Goal: Information Seeking & Learning: Learn about a topic

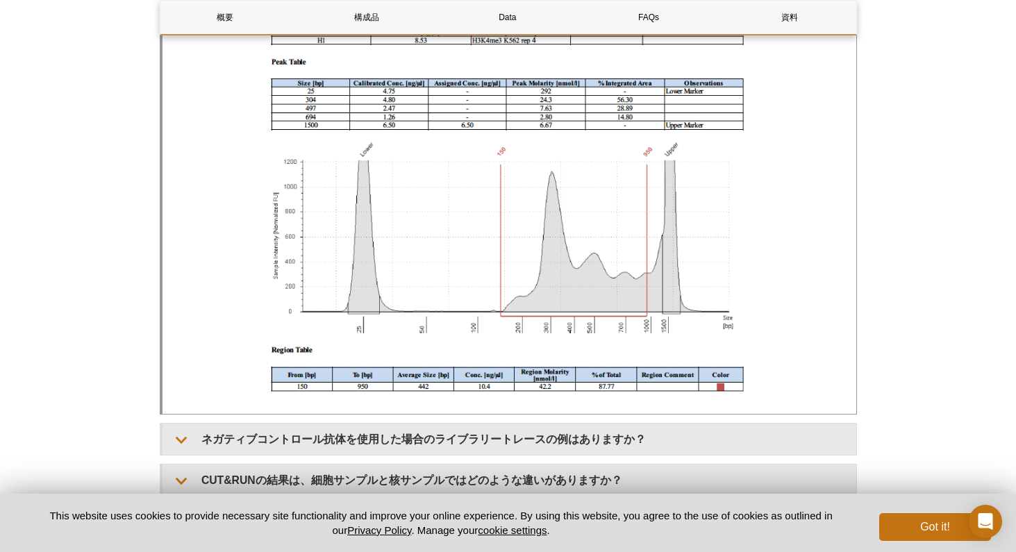
scroll to position [6179, 0]
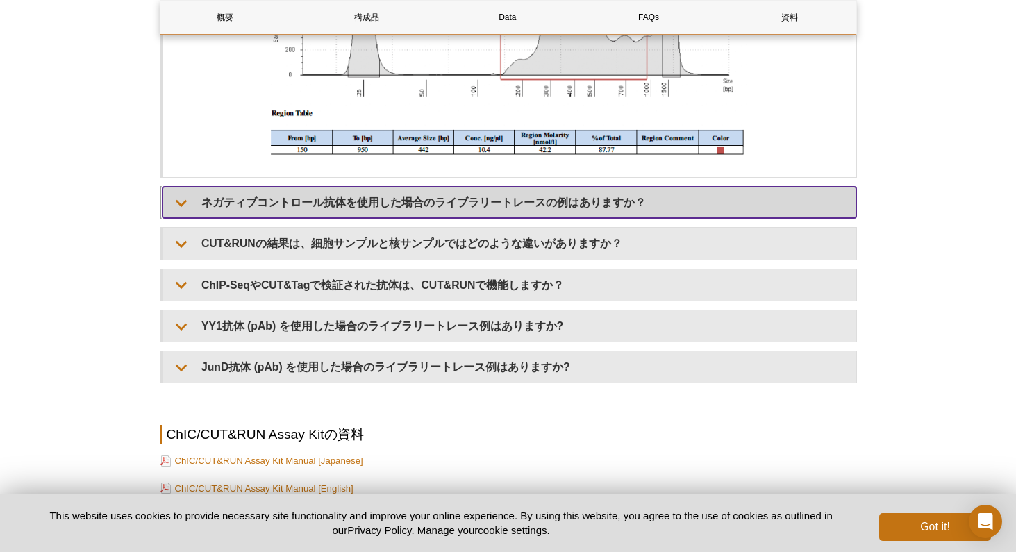
click at [537, 203] on summary "ネガティブコントロール抗体を使用した場合のライブラリートレースの例はありますか？" at bounding box center [509, 202] width 694 height 31
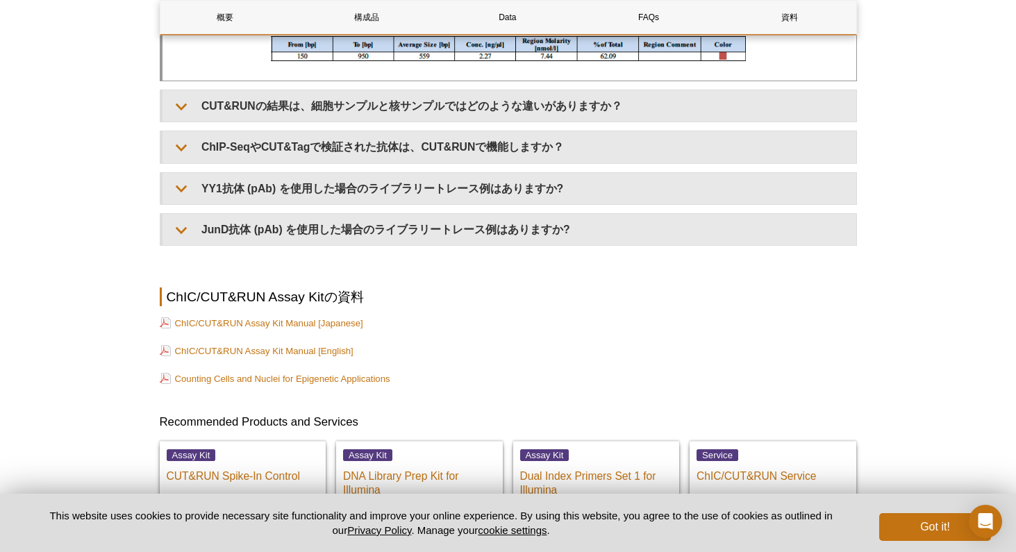
scroll to position [7124, 0]
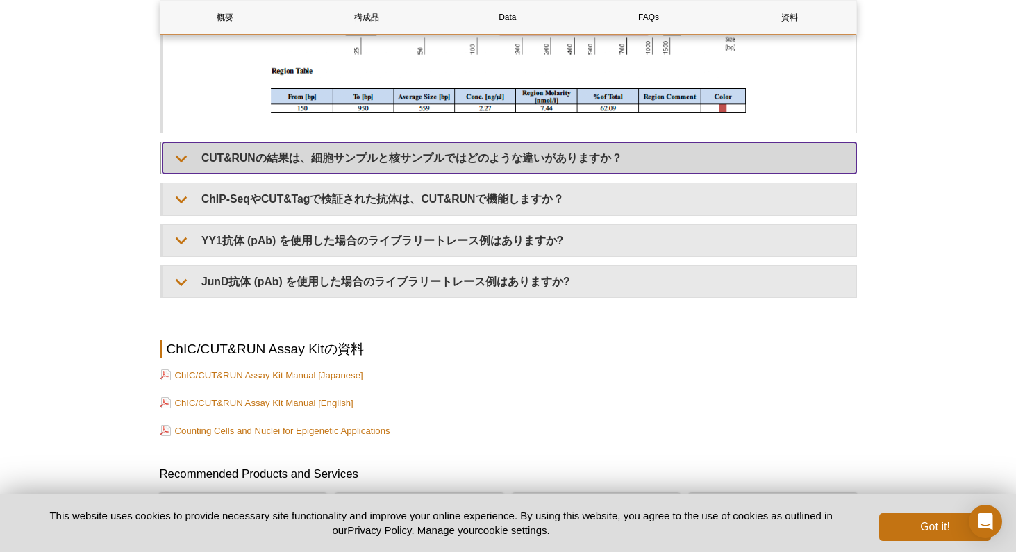
click at [512, 171] on summary "CUT&RUNの結果は、細胞サンプルと核サンプルではどのような違いがありますか？" at bounding box center [509, 157] width 694 height 31
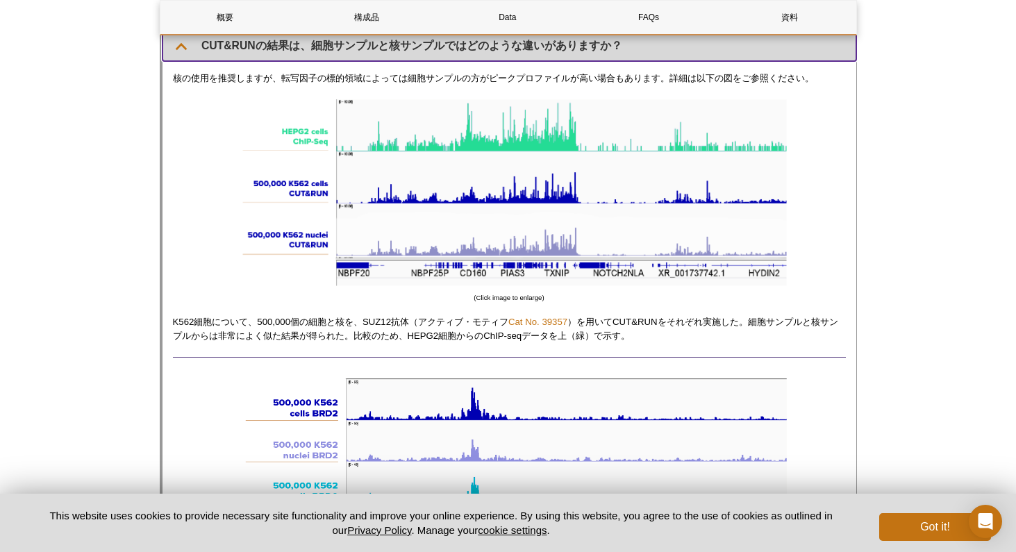
scroll to position [7240, 0]
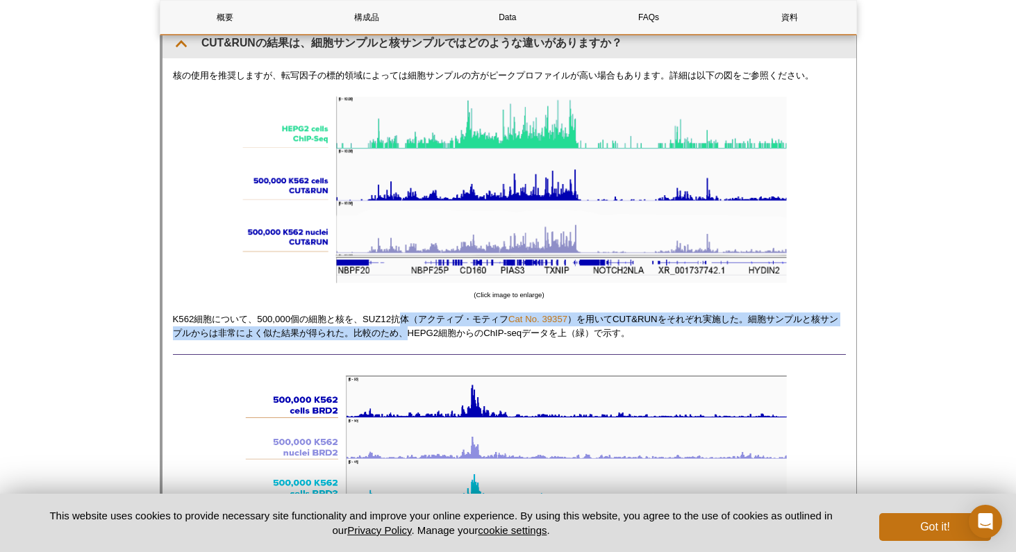
drag, startPoint x: 405, startPoint y: 324, endPoint x: 408, endPoint y: 341, distance: 16.9
click at [408, 340] on p "K562細胞について、500,000個の細胞と核を、SUZ12抗体（アクティブ・モティフ Cat No. 39357 ）を用いてCUT&RUNをそれぞれ実施し…" at bounding box center [509, 326] width 673 height 28
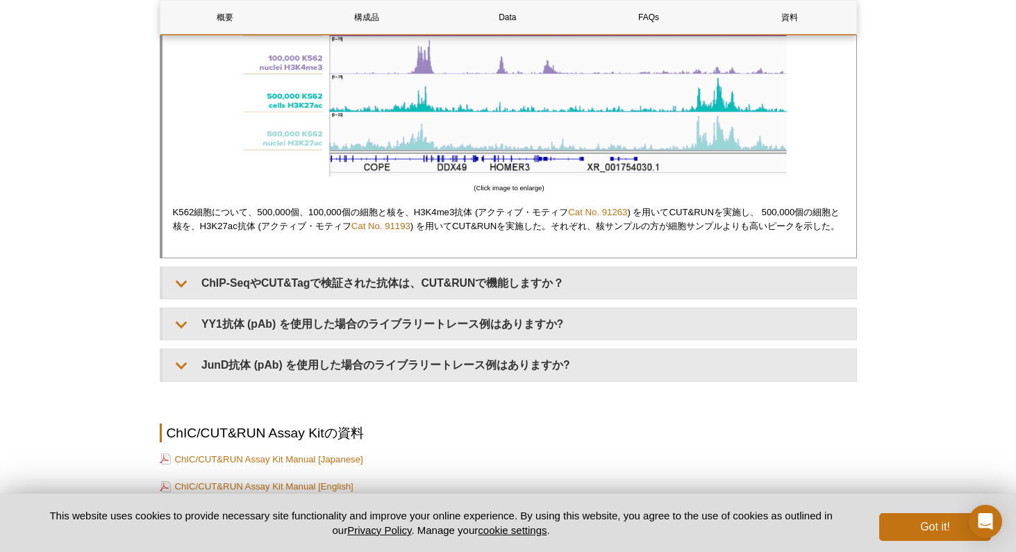
scroll to position [8082, 0]
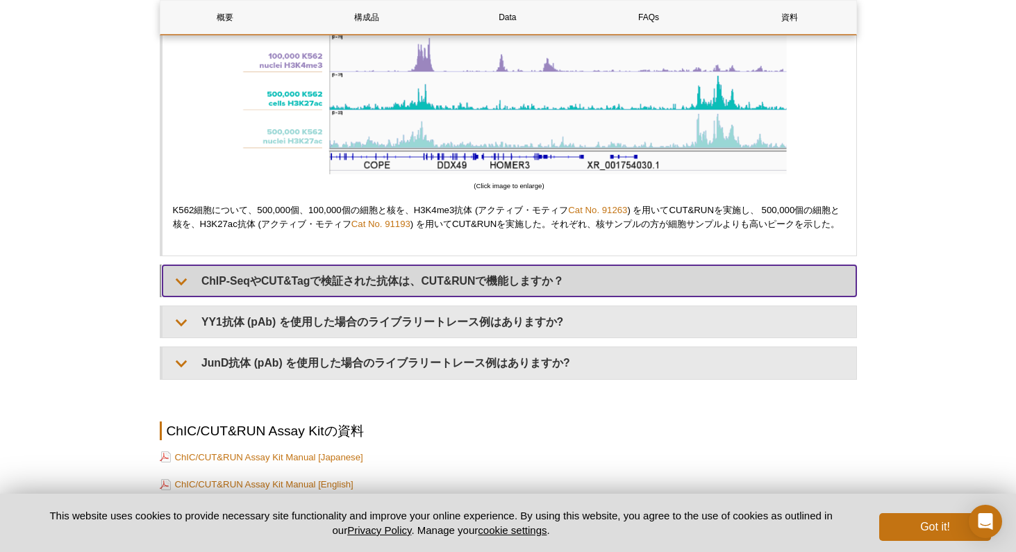
click at [409, 296] on summary "ChIP-SeqやCUT&Tagで検証された抗体は、CUT&RUNで機能しますか？" at bounding box center [509, 280] width 694 height 31
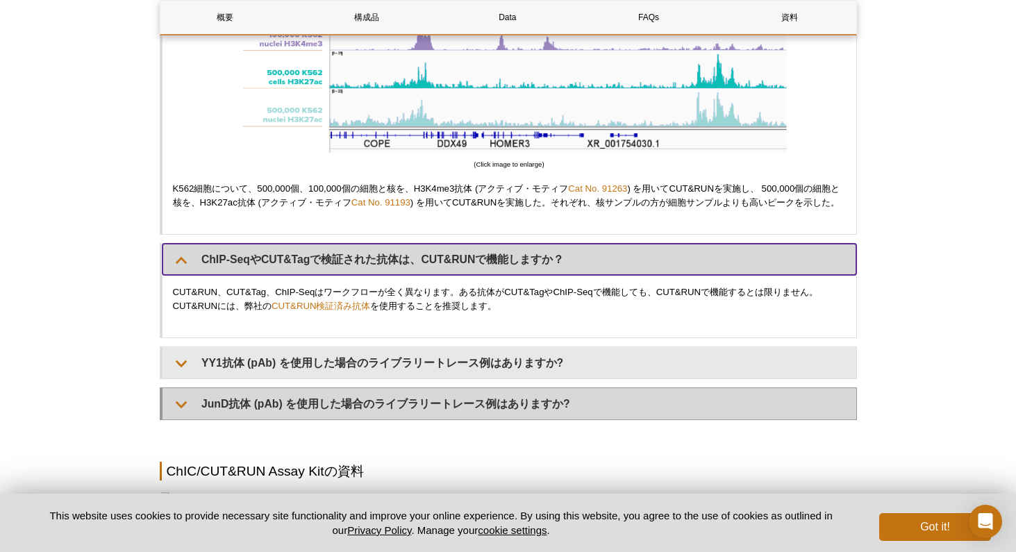
scroll to position [8105, 0]
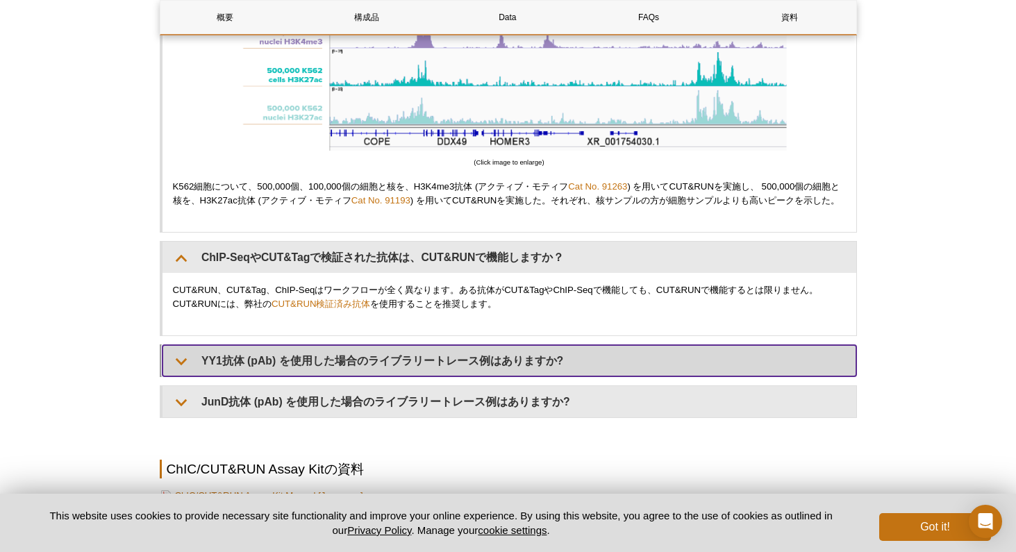
click at [470, 373] on summary "YY1抗体 (pAb) を使用した場合のライブラリートレース例はありますか?" at bounding box center [509, 360] width 694 height 31
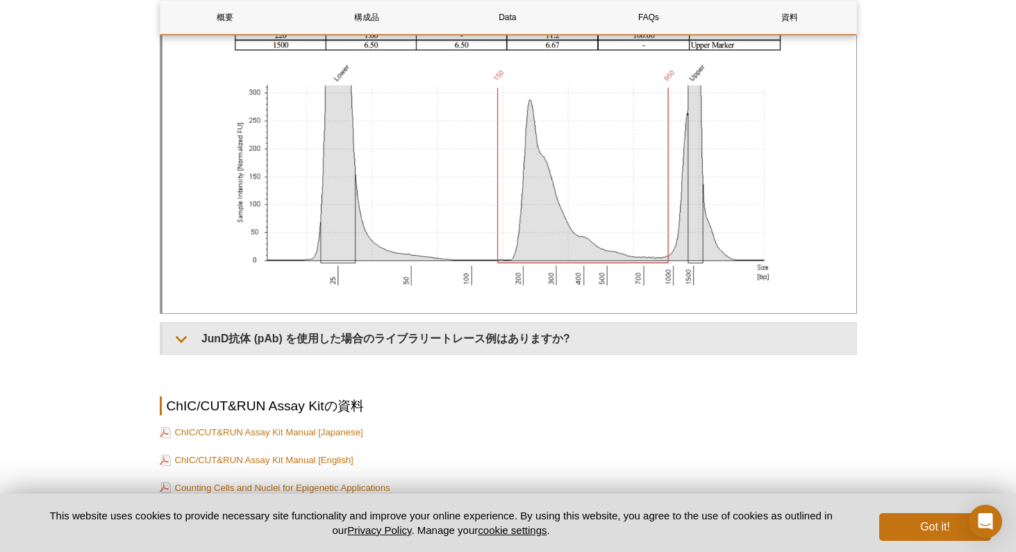
scroll to position [8509, 0]
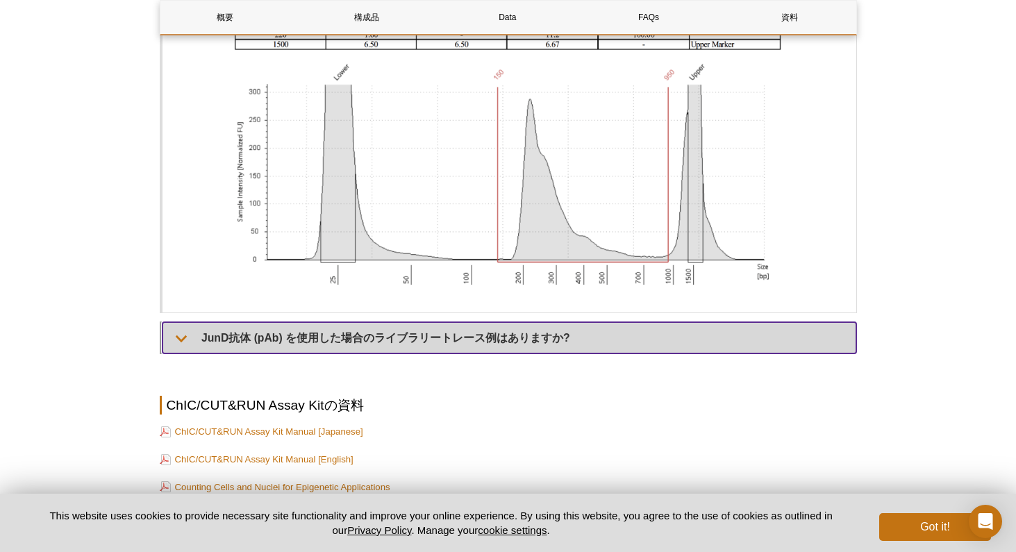
click at [485, 348] on summary "JunD抗体 (pAb) を使用した場合のライブラリートレース例はありますか?" at bounding box center [509, 337] width 694 height 31
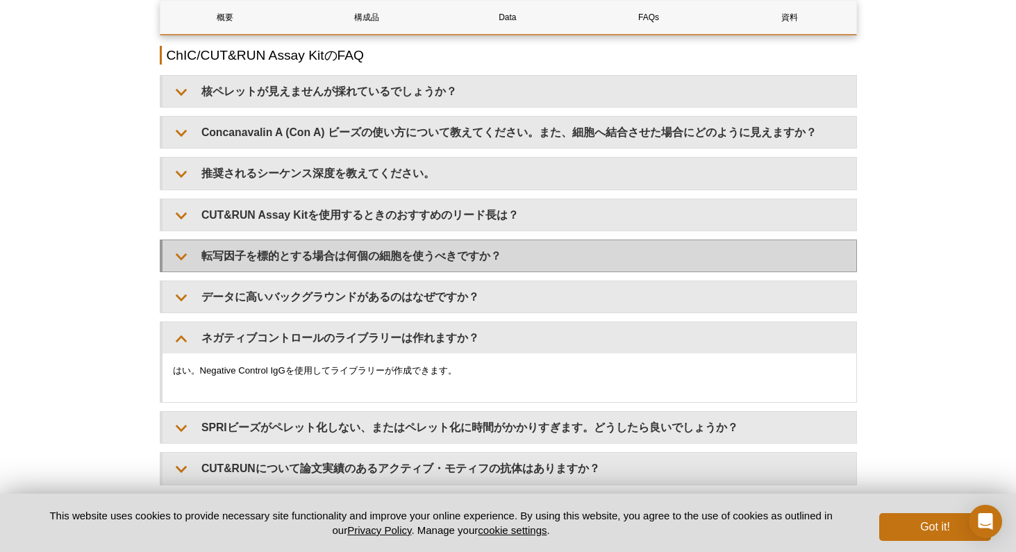
scroll to position [4139, 0]
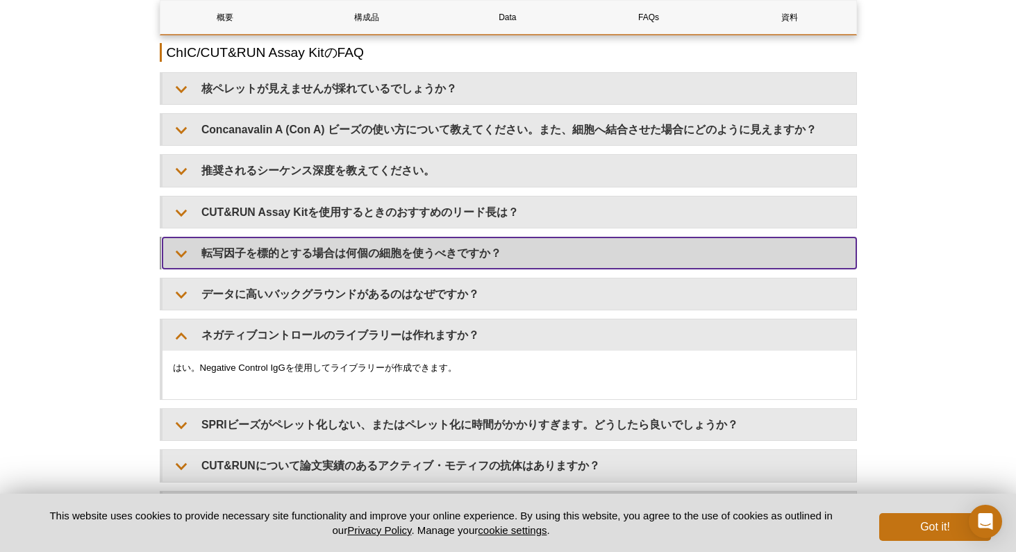
click at [419, 266] on summary "転写因子を標的とする場合は何個の細胞を使うべきですか？" at bounding box center [509, 252] width 694 height 31
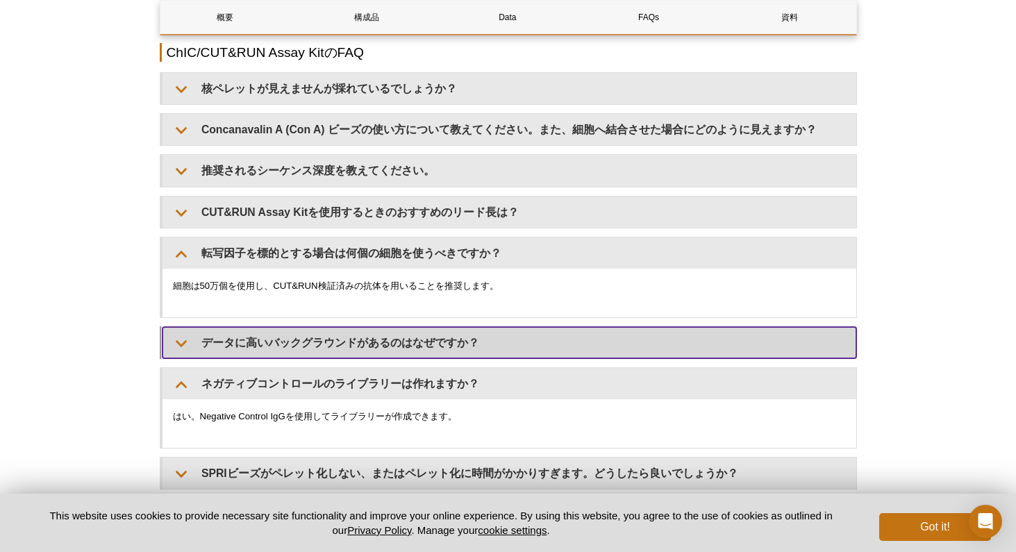
click at [444, 355] on summary "データに高いバックグラウンドがあるのはなぜですか？" at bounding box center [509, 342] width 694 height 31
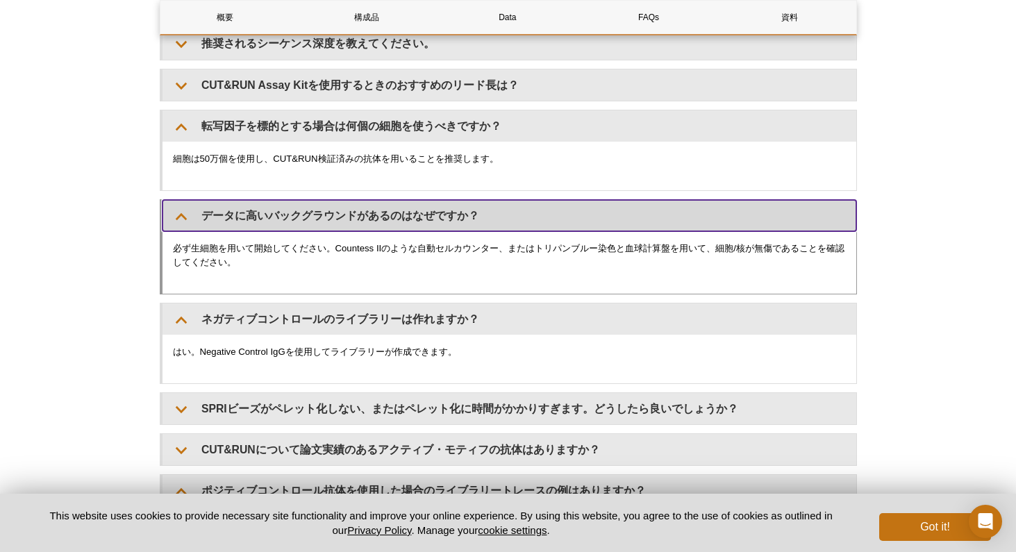
scroll to position [4268, 0]
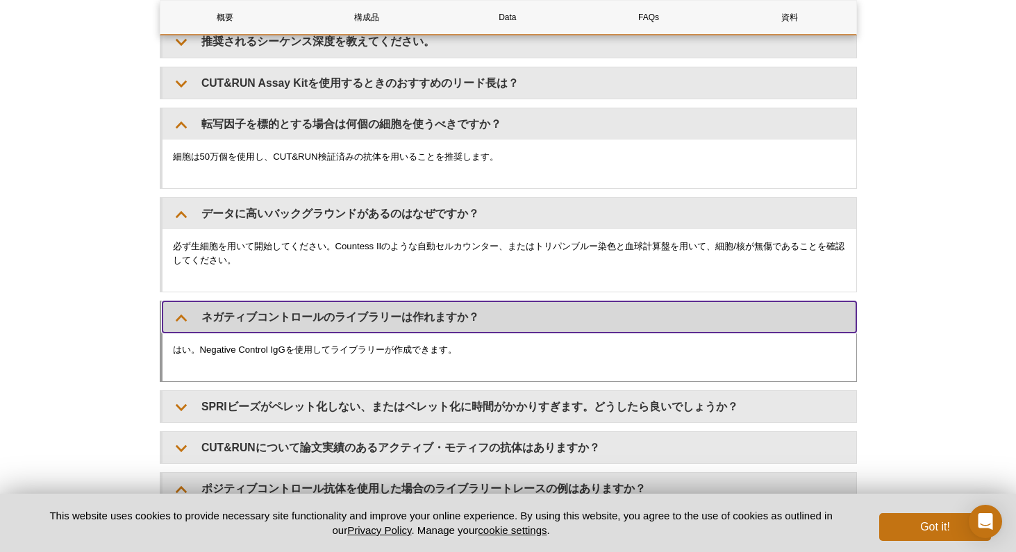
click at [431, 324] on summary "ネガティブコントロールのライブラリーは作れますか？" at bounding box center [509, 316] width 694 height 31
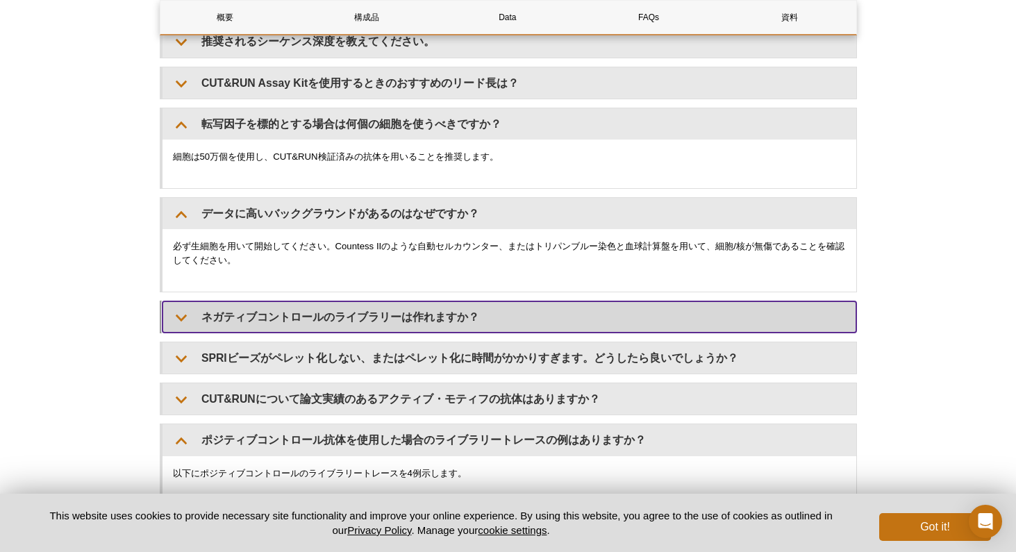
click at [431, 324] on summary "ネガティブコントロールのライブラリーは作れますか？" at bounding box center [509, 316] width 694 height 31
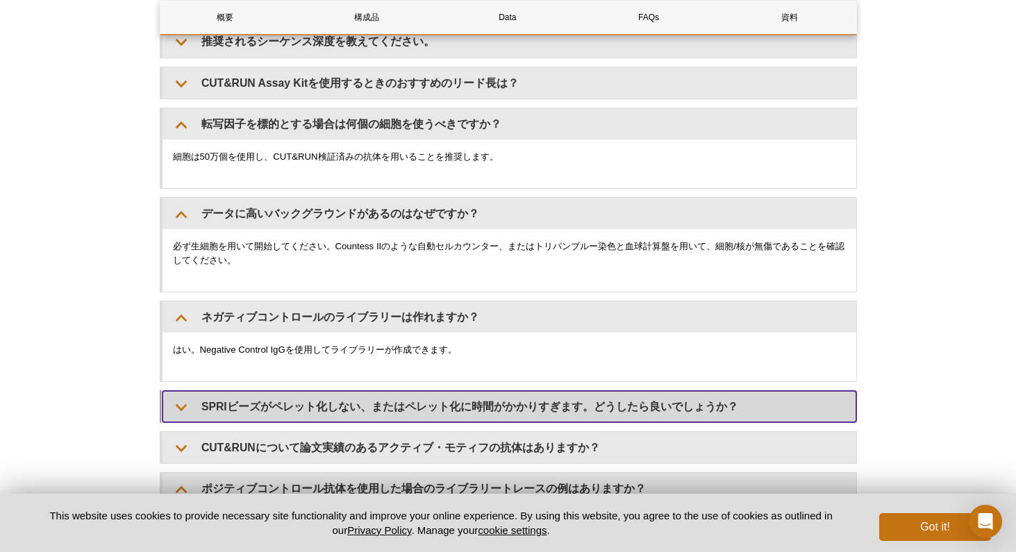
click at [453, 401] on summary "SPRIビーズがペレット化しない、またはペレット化に時間がかかりすぎます。どうしたら良いでしょうか？" at bounding box center [509, 406] width 694 height 31
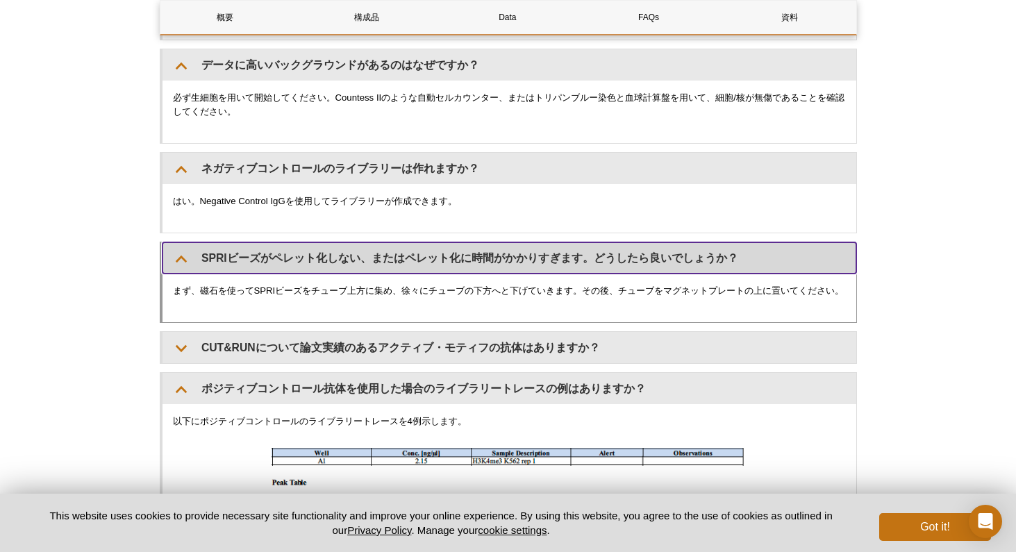
scroll to position [4462, 0]
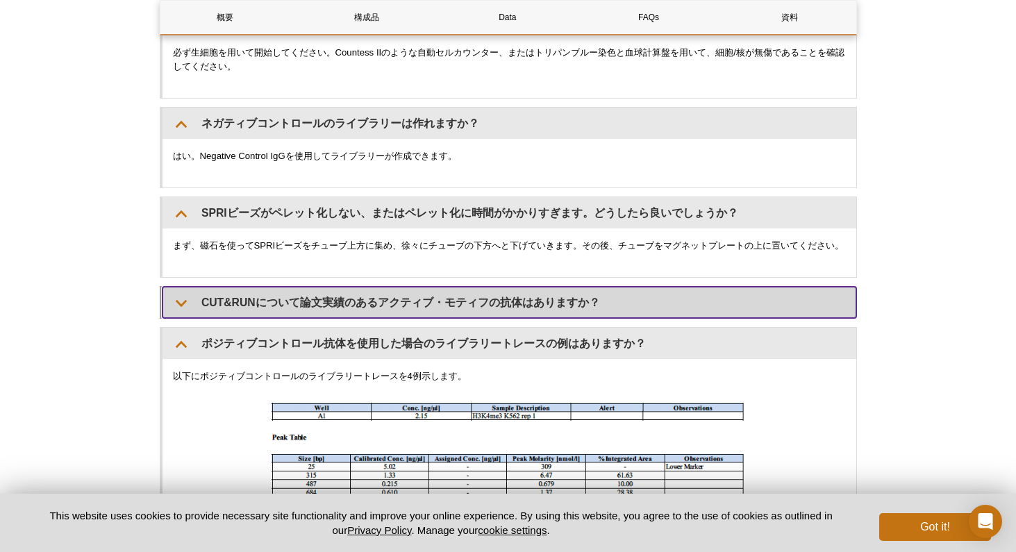
click at [460, 309] on summary "CUT&RUNについて論文実績のあるアクティブ・モティフの抗体はありますか？" at bounding box center [509, 302] width 694 height 31
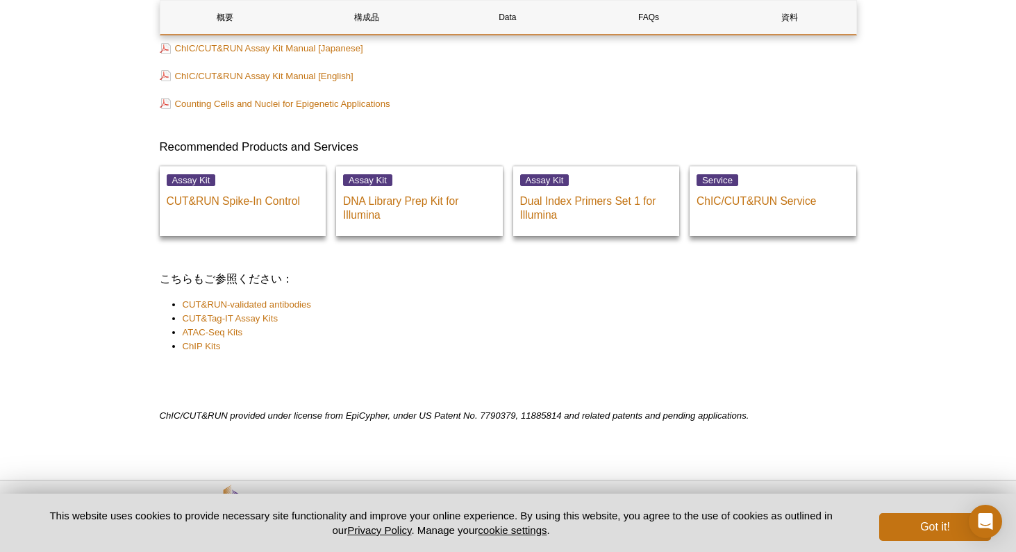
scroll to position [10092, 0]
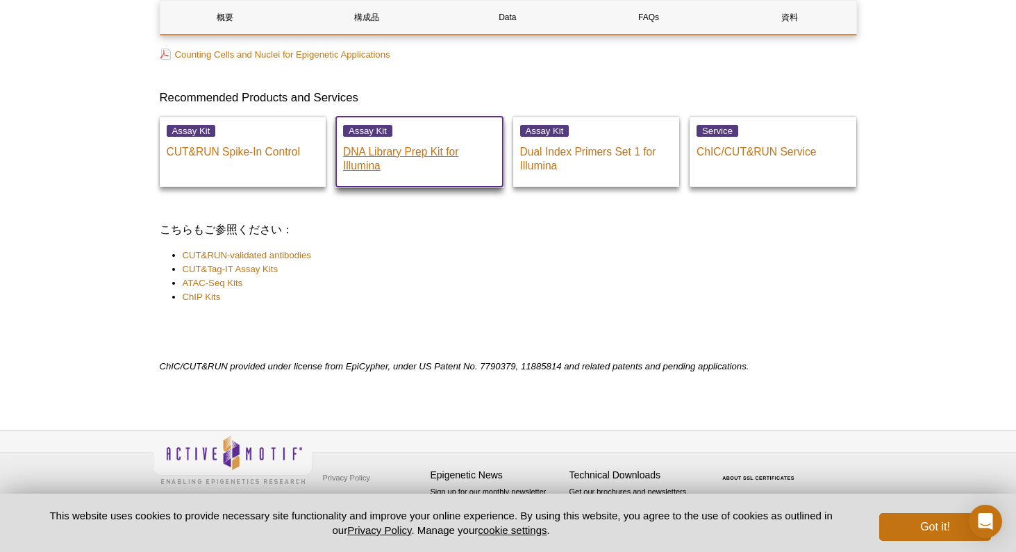
click at [408, 153] on p "DNA Library Prep Kit for Illumina" at bounding box center [419, 155] width 153 height 35
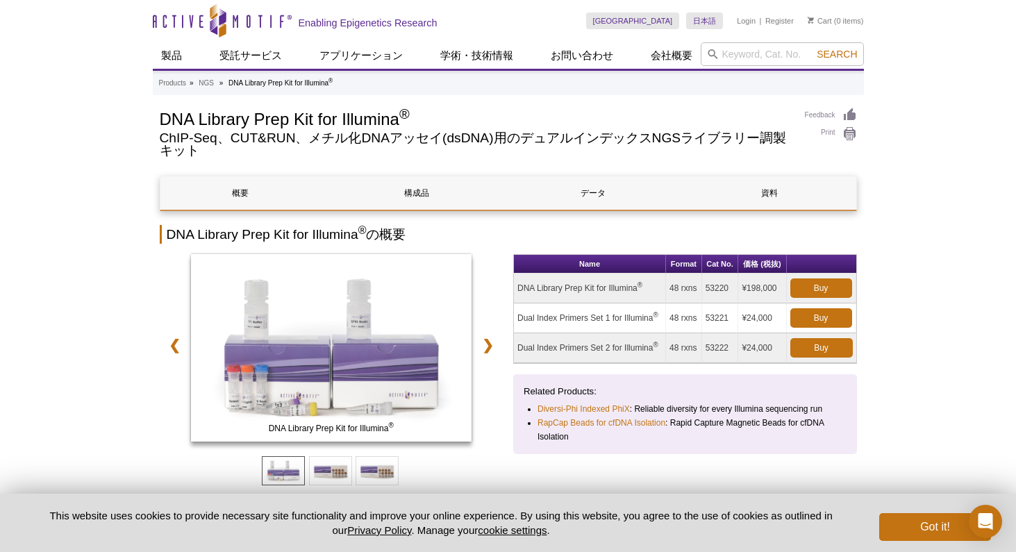
scroll to position [15, 0]
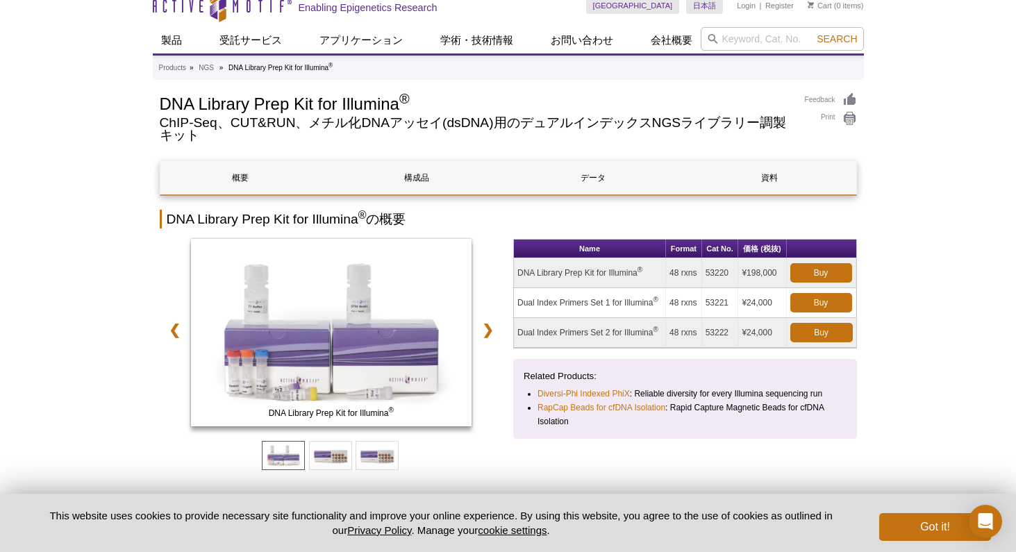
drag, startPoint x: 651, startPoint y: 306, endPoint x: 515, endPoint y: 299, distance: 136.2
click at [515, 299] on td "Dual Index Primers Set 1 for Illumina ®" at bounding box center [590, 303] width 152 height 30
copy td "Dual Index Primers Set 1 for Illumina"
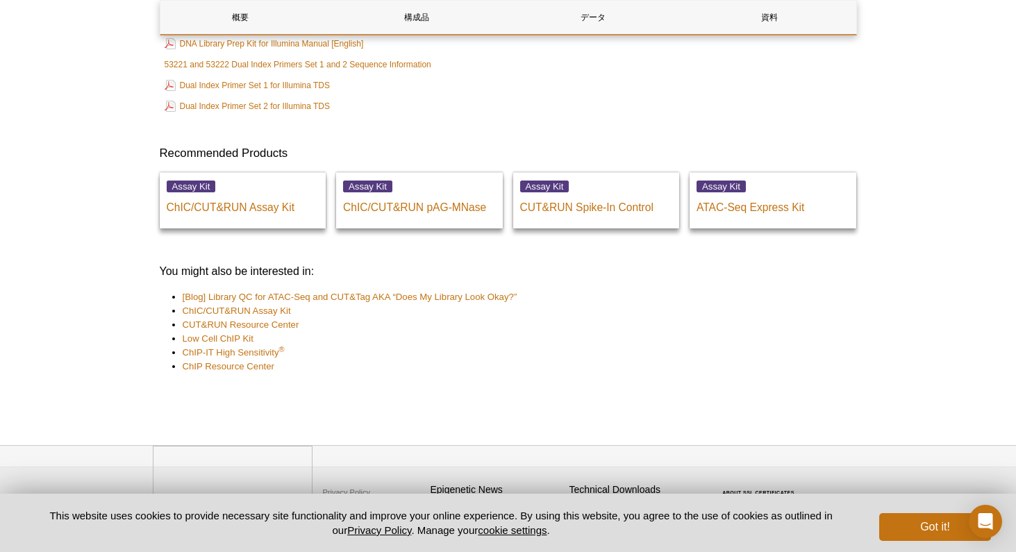
scroll to position [3871, 0]
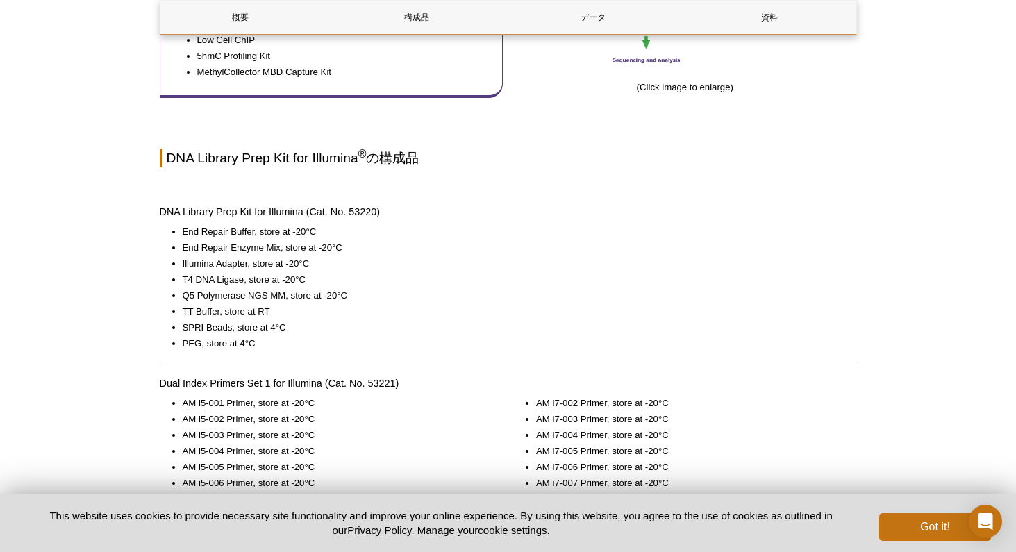
scroll to position [853, 0]
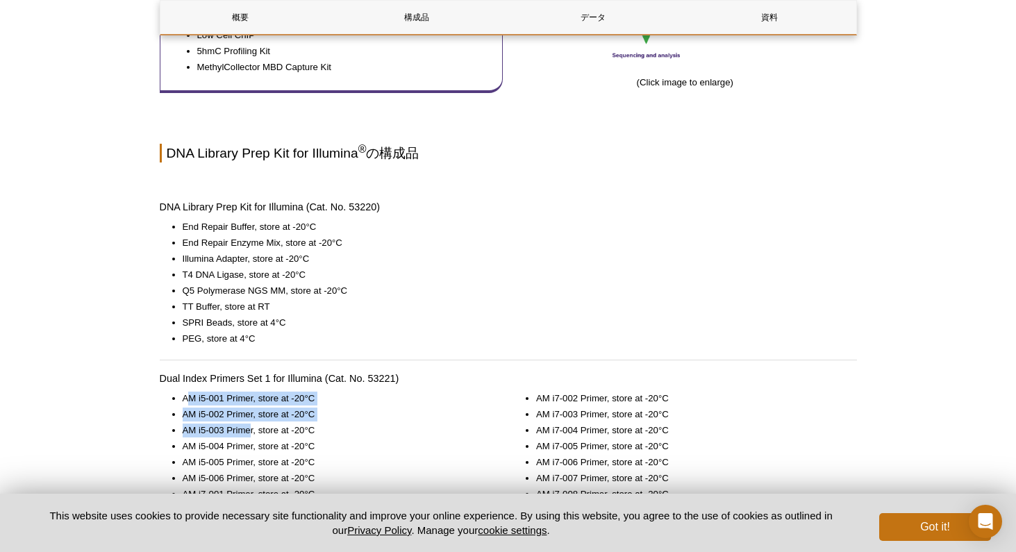
drag, startPoint x: 185, startPoint y: 394, endPoint x: 258, endPoint y: 428, distance: 80.2
click at [257, 427] on ul "AM i5-001 Primer, store at -20°C AM i5-002 Primer, store at -20°C AM i5-003 Pri…" at bounding box center [325, 447] width 330 height 110
click at [259, 428] on li "AM i5-003 Primer, store at -20°C" at bounding box center [336, 430] width 307 height 14
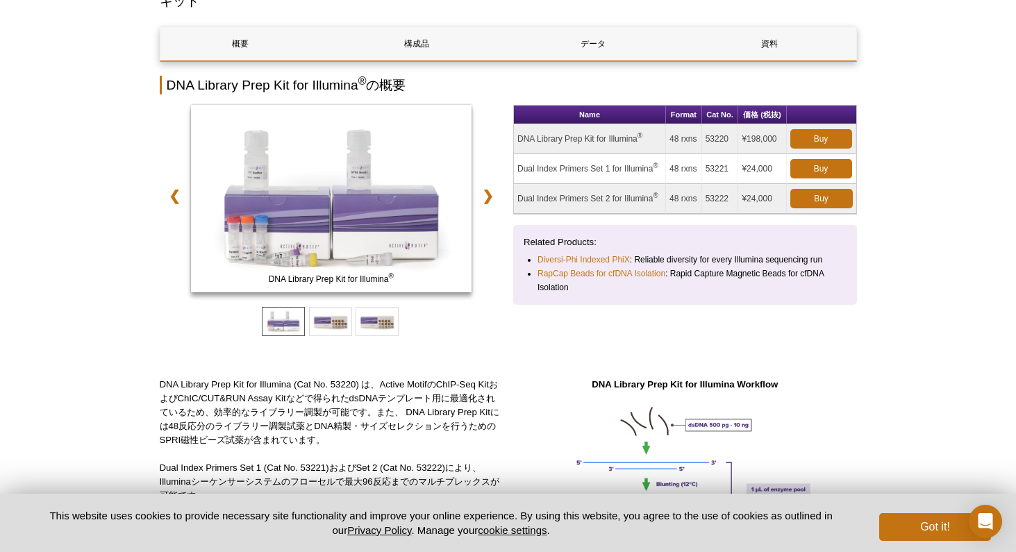
scroll to position [51, 0]
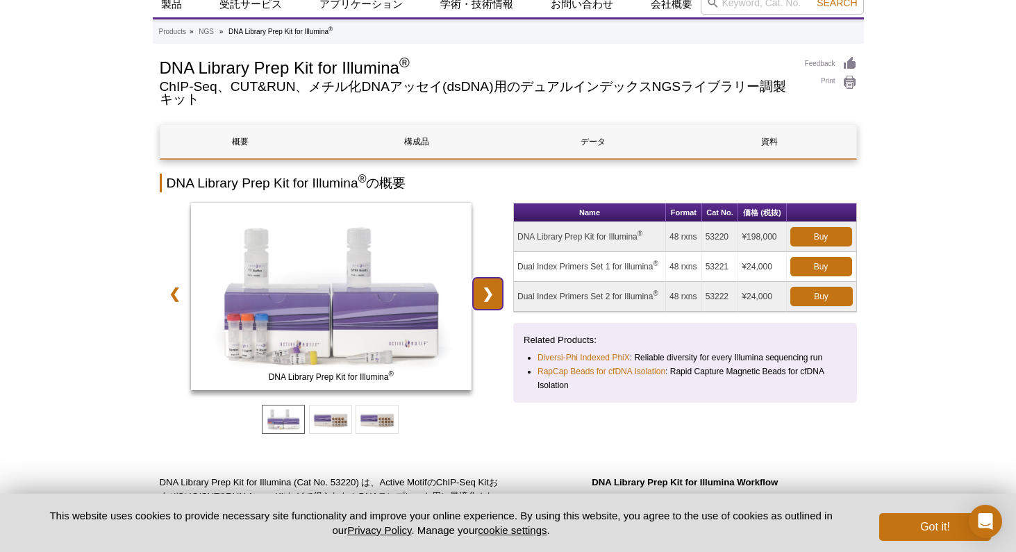
click at [494, 289] on link "❯" at bounding box center [488, 294] width 30 height 32
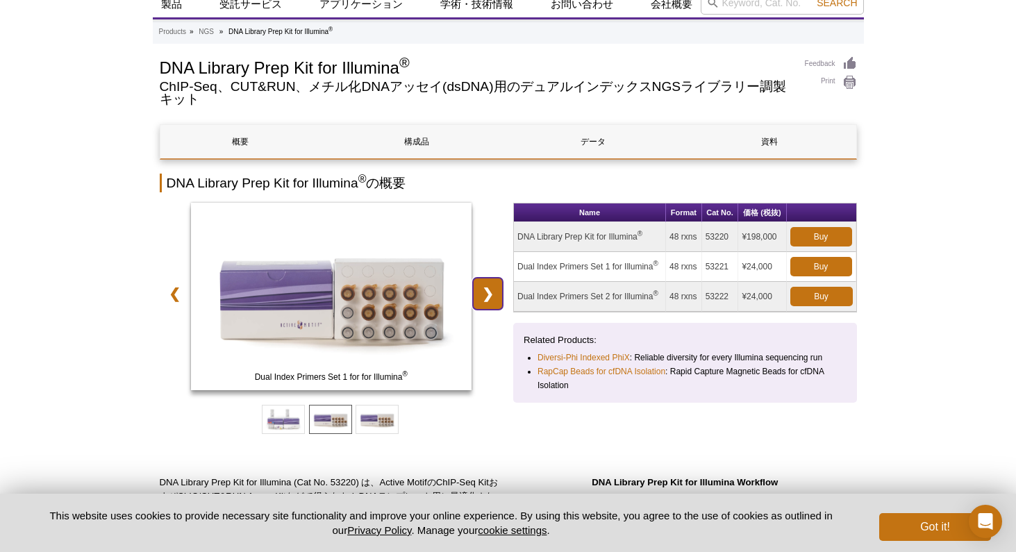
click at [494, 289] on link "❯" at bounding box center [488, 294] width 30 height 32
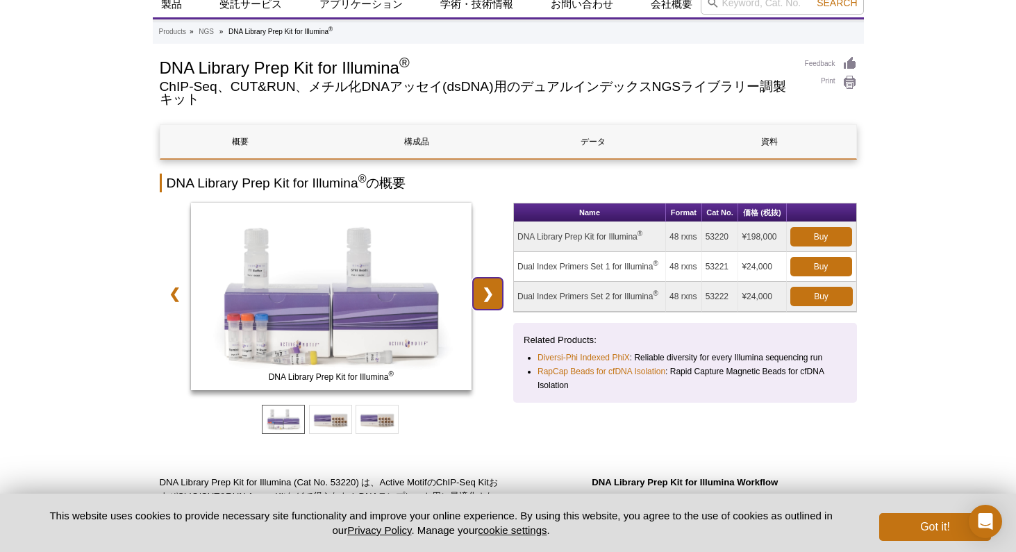
click at [494, 289] on link "❯" at bounding box center [488, 294] width 30 height 32
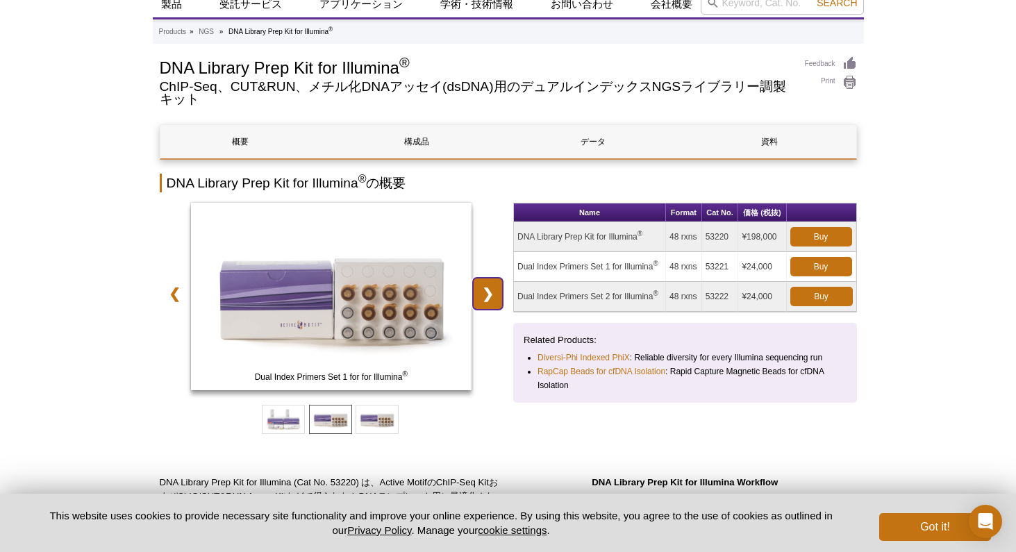
click at [494, 289] on link "❯" at bounding box center [488, 294] width 30 height 32
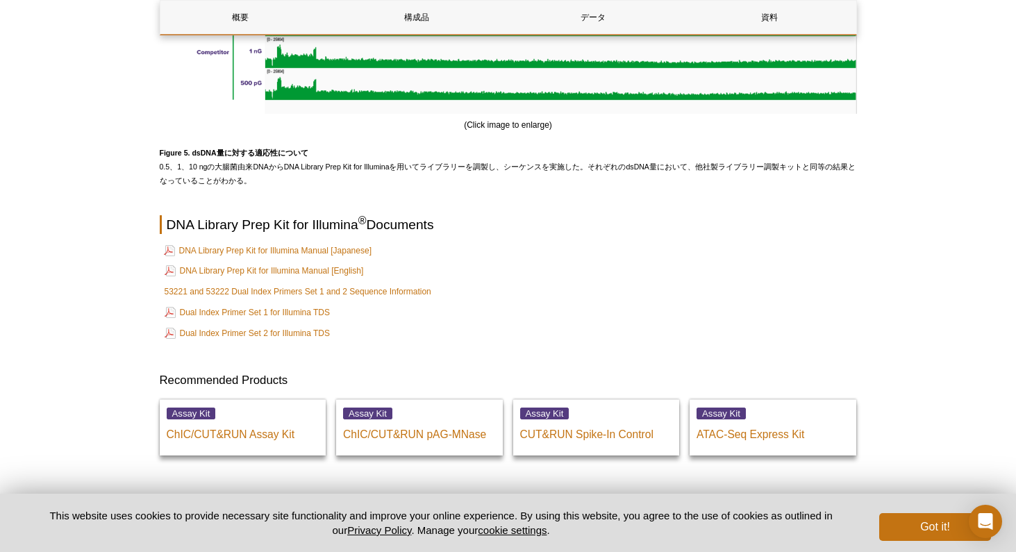
scroll to position [3595, 0]
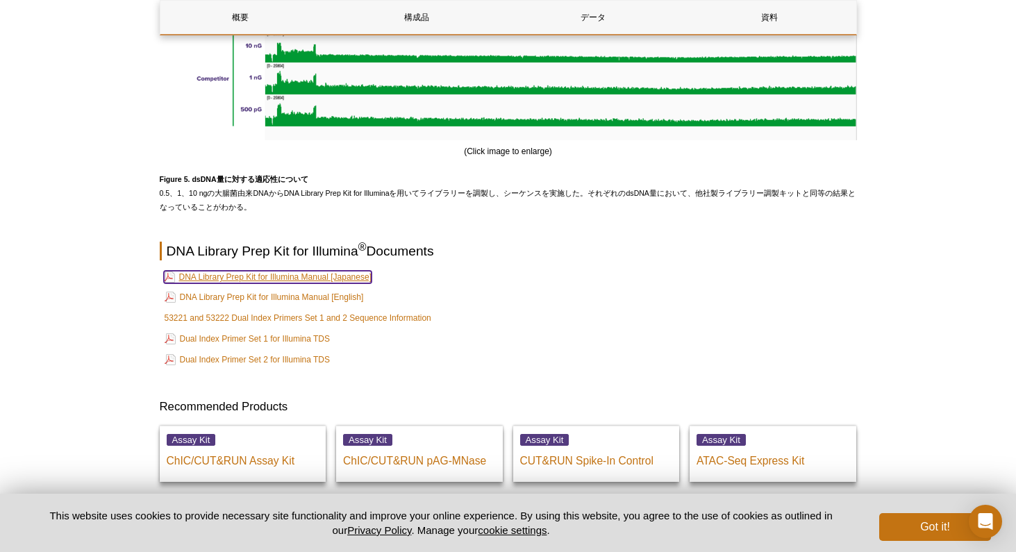
click at [307, 283] on link "DNA Library Prep Kit for Illumina Manual [Japanese]" at bounding box center [268, 277] width 208 height 12
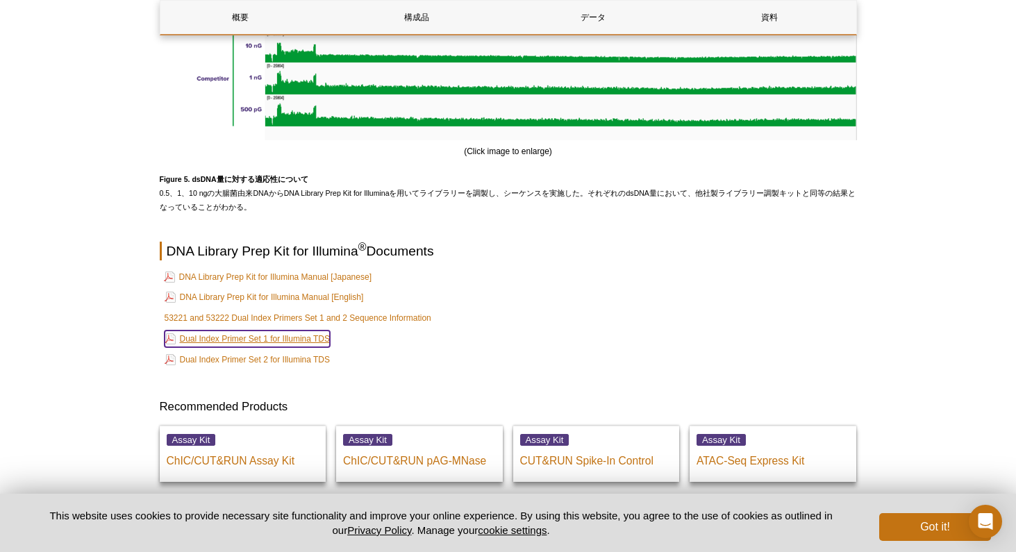
click at [288, 347] on link "Dual Index Primer Set 1 for Illumina TDS" at bounding box center [248, 338] width 166 height 17
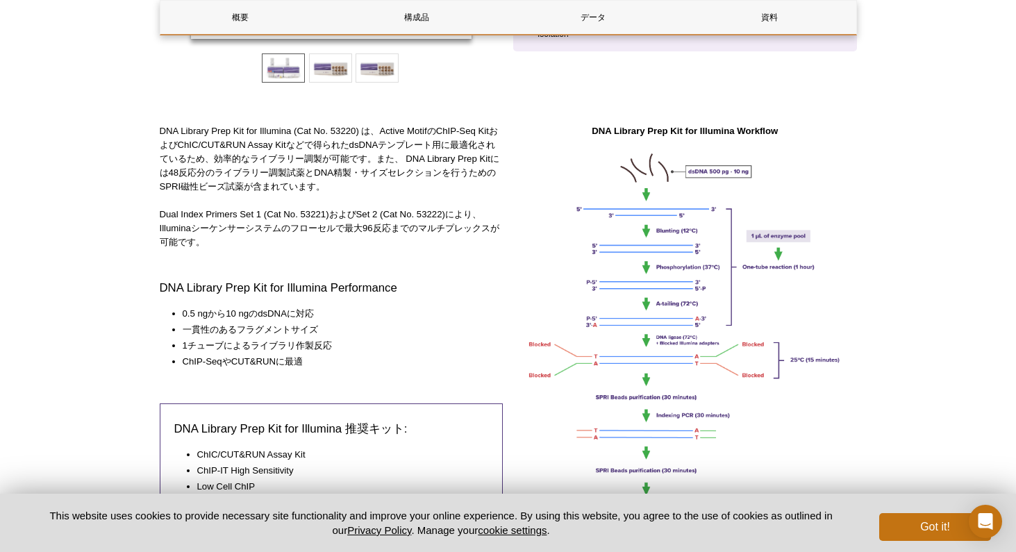
scroll to position [0, 0]
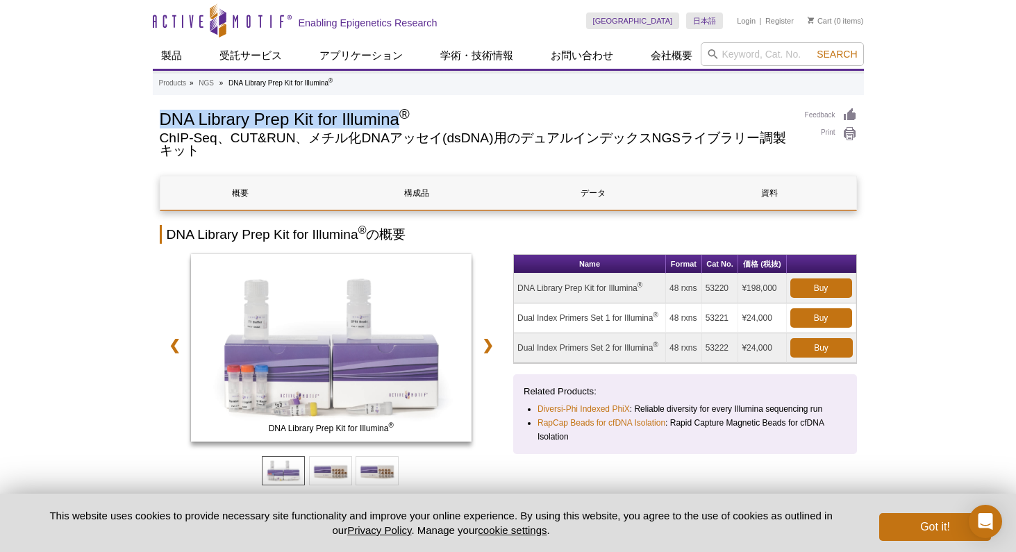
drag, startPoint x: 161, startPoint y: 117, endPoint x: 399, endPoint y: 119, distance: 238.1
click at [399, 119] on h1 "DNA Library Prep Kit for Illumina ®" at bounding box center [475, 118] width 631 height 21
copy h1 "DNA Library Prep Kit for Illumina"
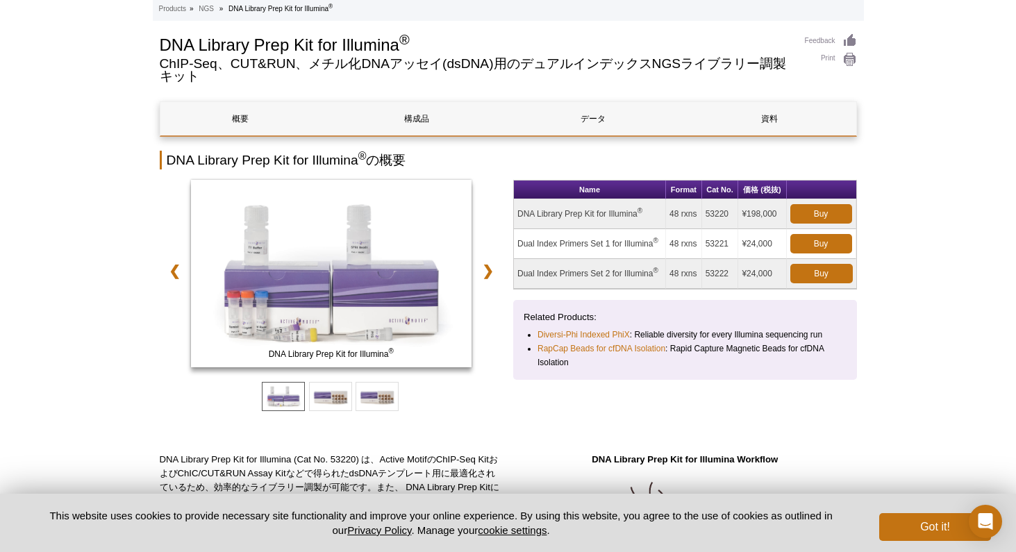
scroll to position [109, 0]
